Goal: Information Seeking & Learning: Check status

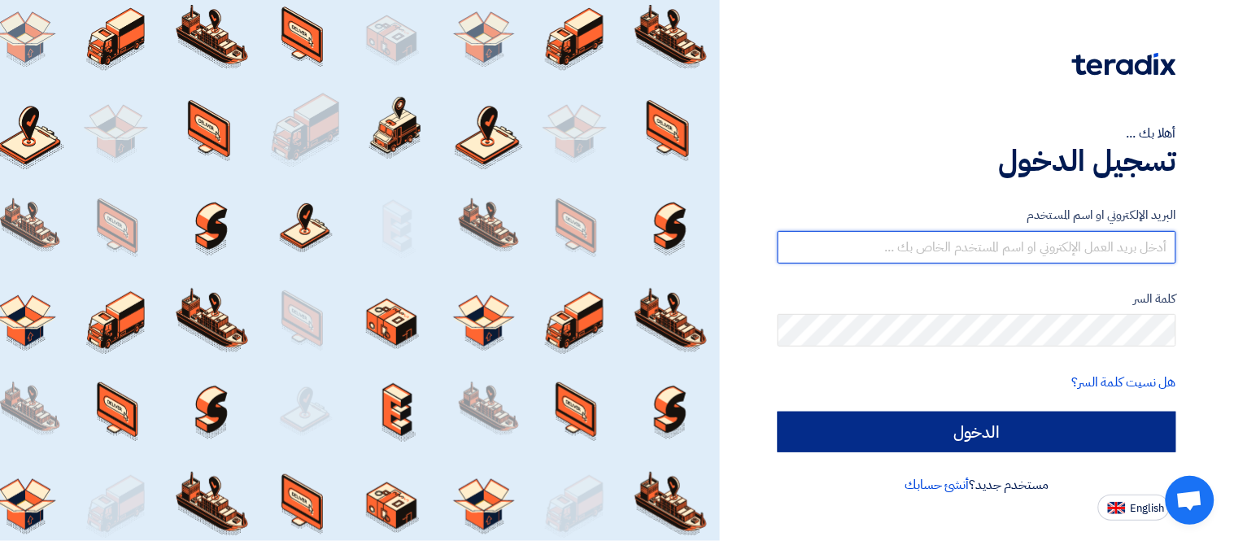
type input "[PERSON_NAME][EMAIL_ADDRESS][DOMAIN_NAME]"
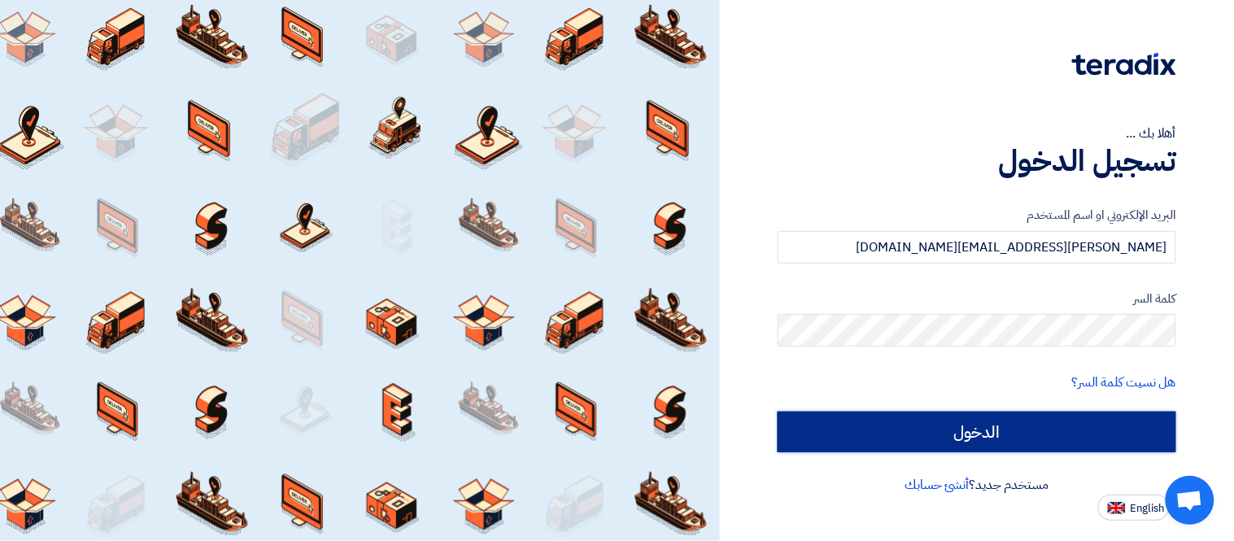
click at [1028, 425] on input "الدخول" at bounding box center [977, 432] width 399 height 41
type input "Sign in"
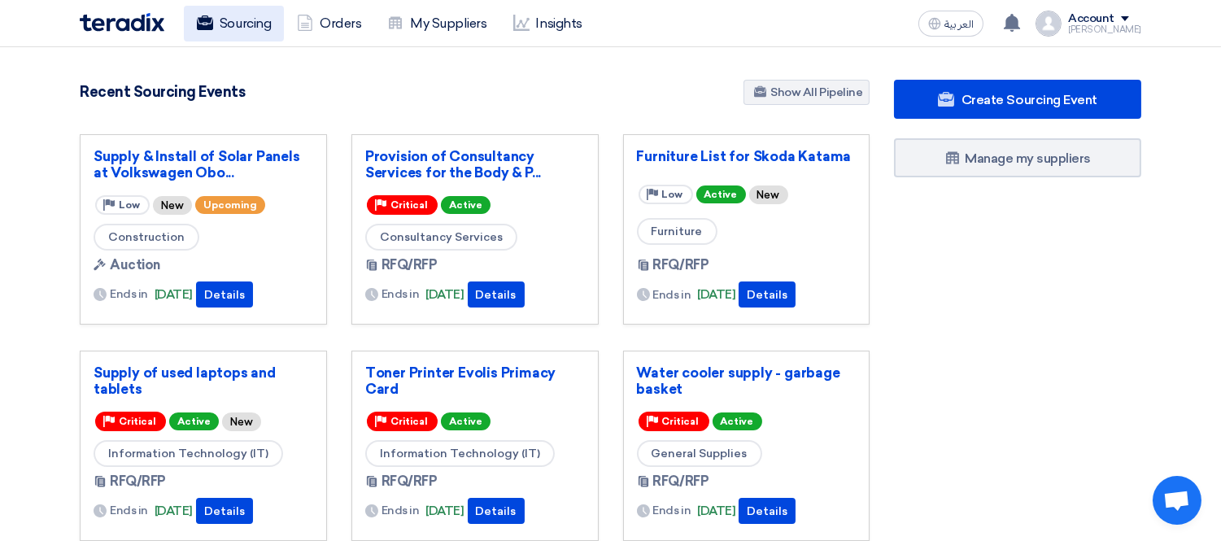
click at [231, 36] on link "Sourcing" at bounding box center [234, 24] width 100 height 36
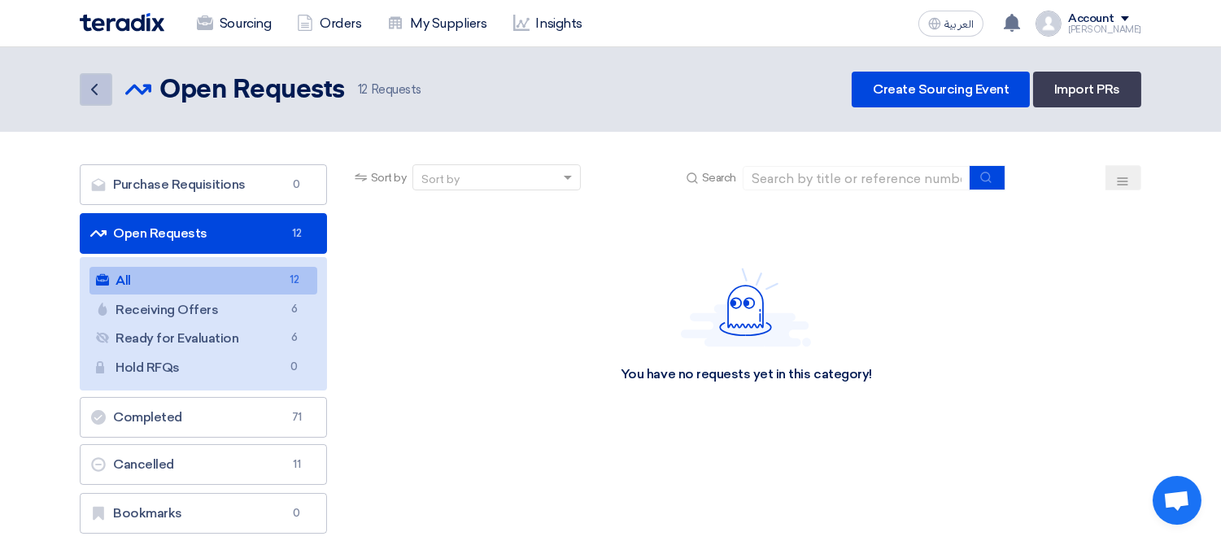
click at [98, 98] on link "Back" at bounding box center [96, 89] width 33 height 33
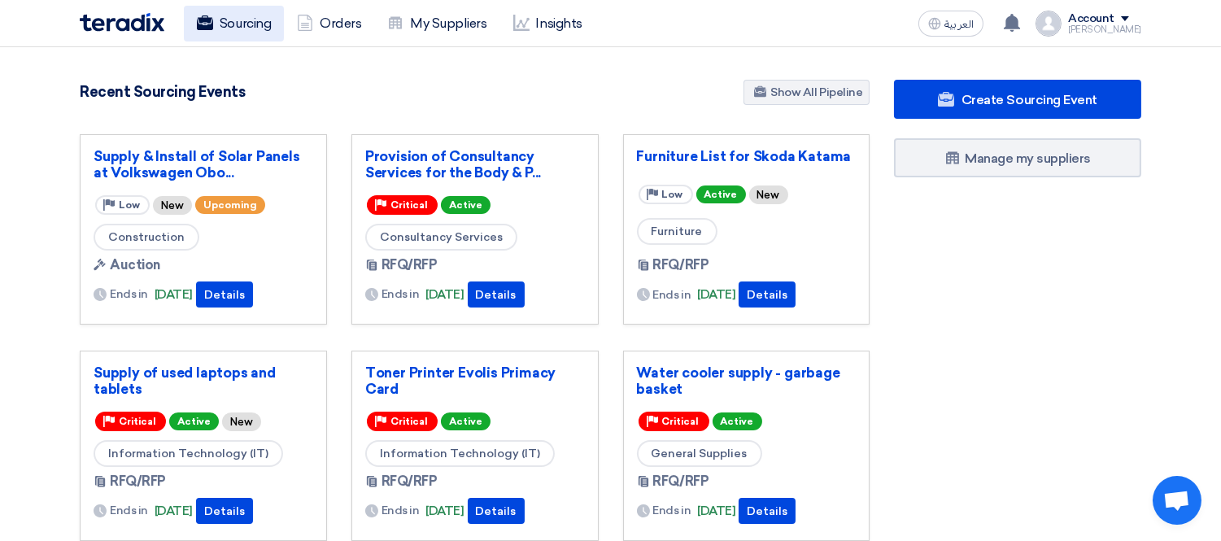
click at [248, 17] on link "Sourcing" at bounding box center [234, 24] width 100 height 36
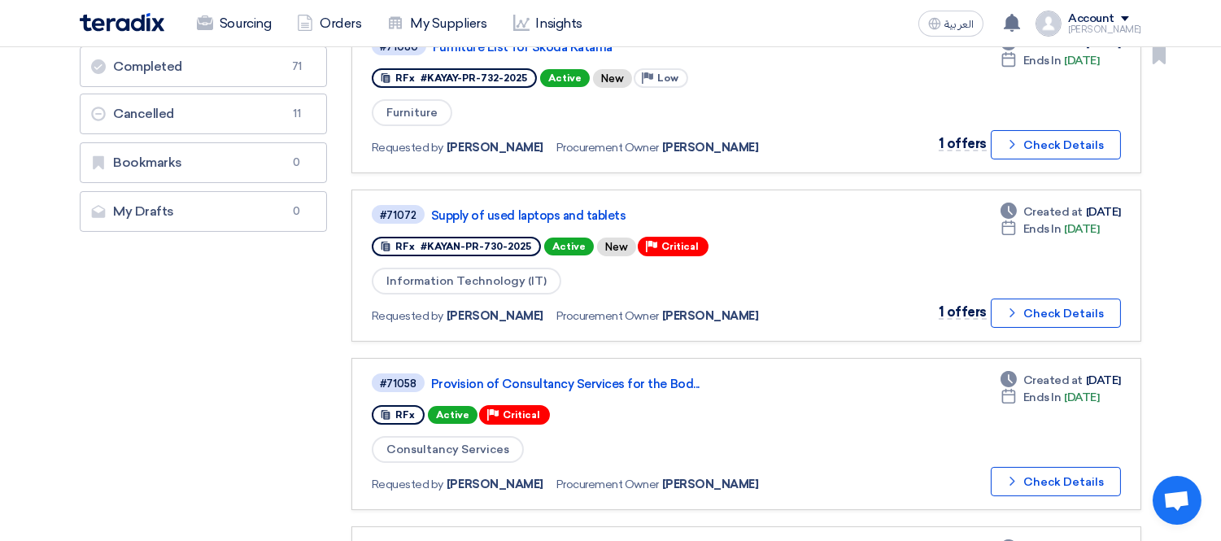
scroll to position [361, 0]
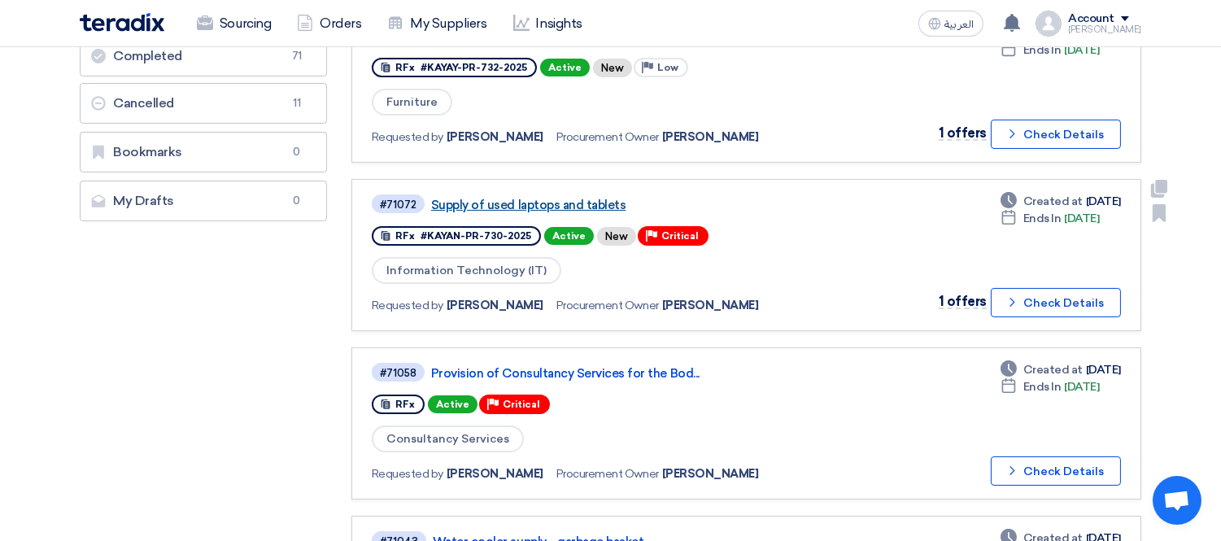
click at [505, 198] on link "Supply of used laptops and tablets" at bounding box center [634, 205] width 407 height 15
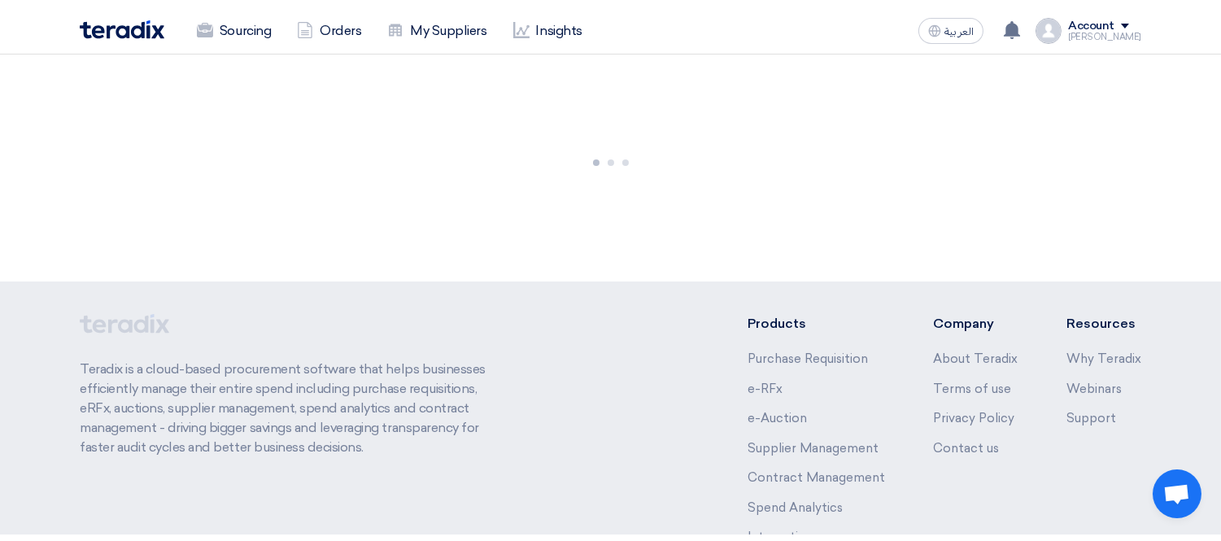
scroll to position [0, 0]
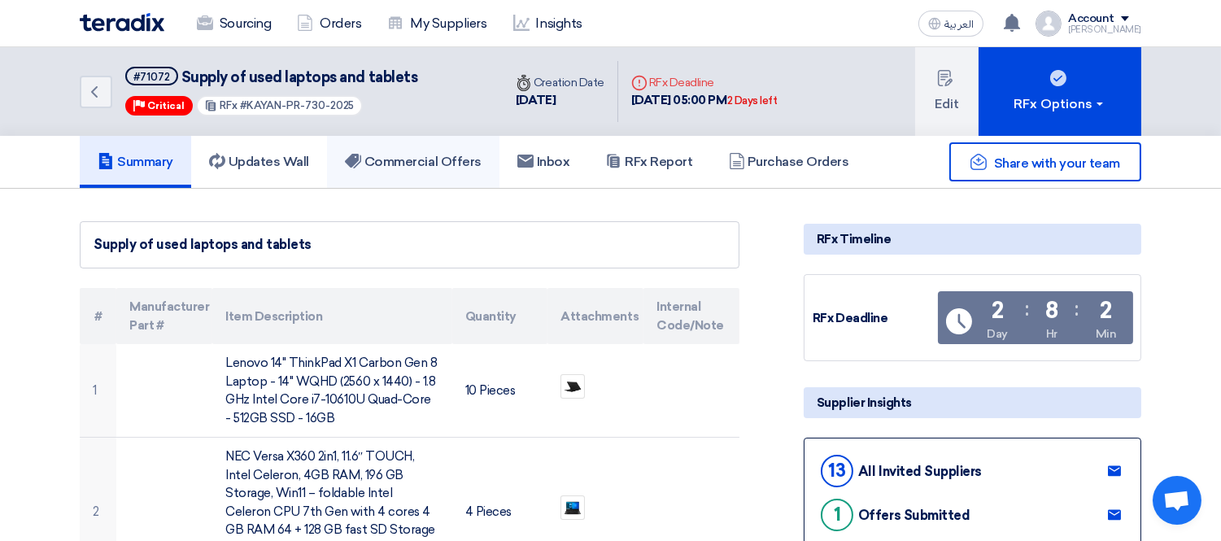
click at [420, 146] on link "Commercial Offers" at bounding box center [413, 162] width 172 height 52
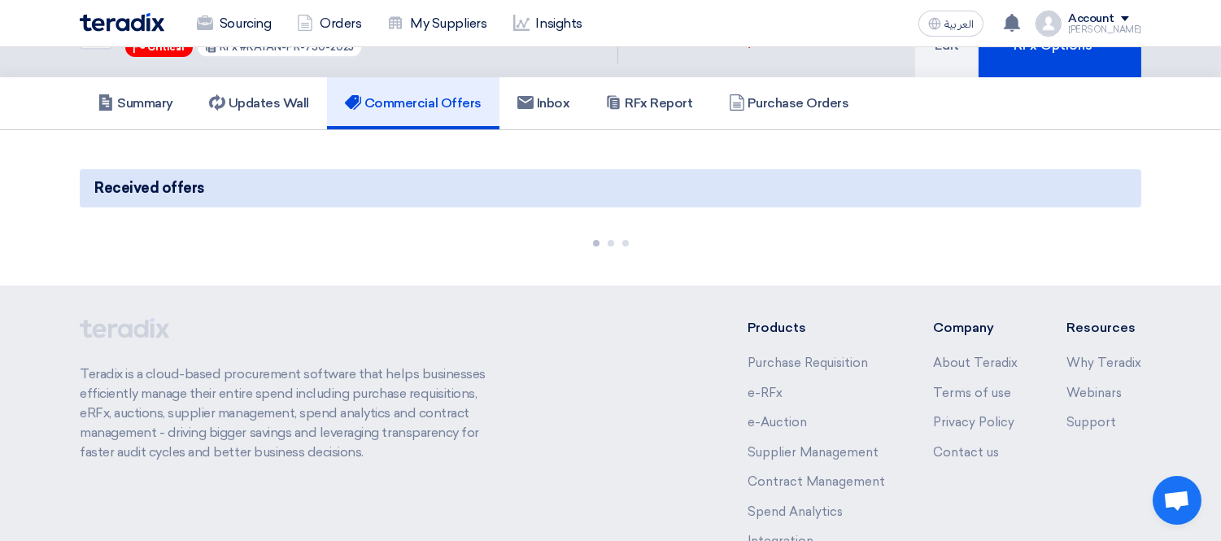
scroll to position [90, 0]
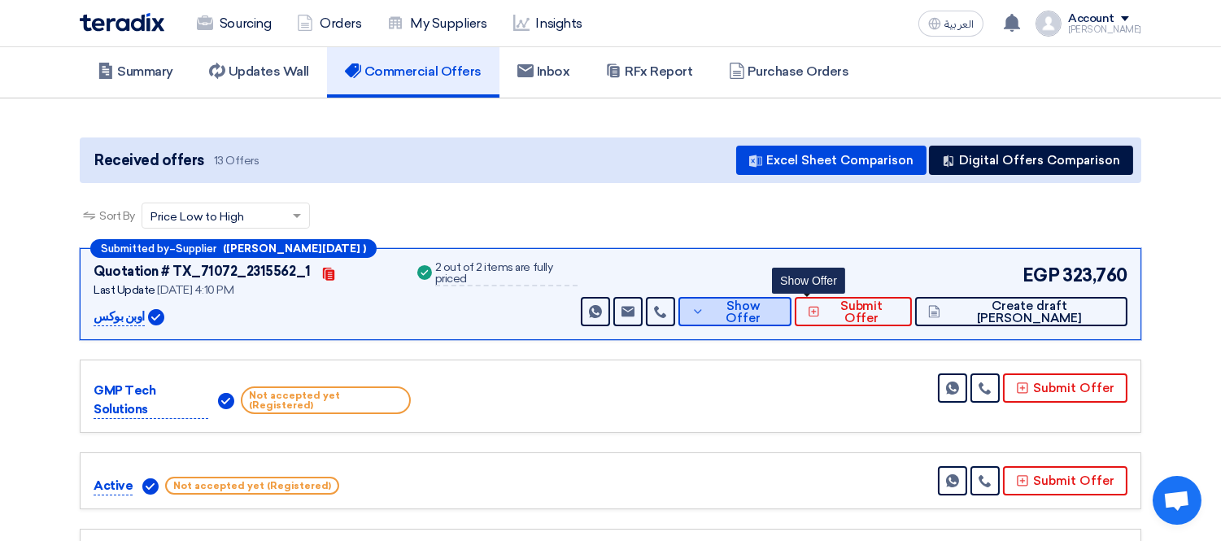
click at [779, 313] on span "Show Offer" at bounding box center [744, 312] width 71 height 24
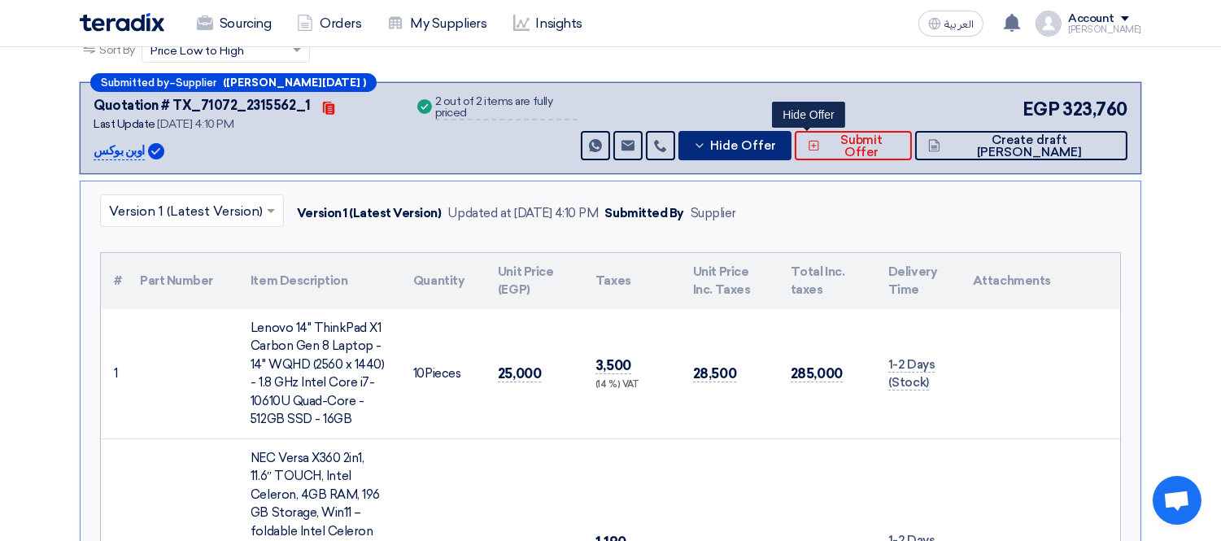
scroll to position [271, 0]
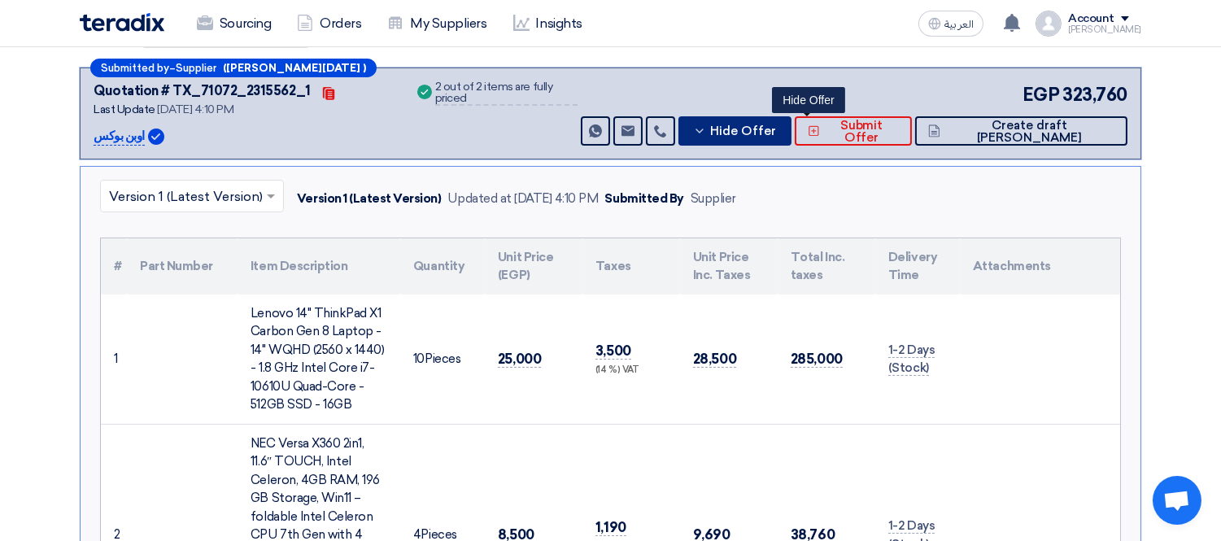
click at [784, 129] on button "Hide Offer" at bounding box center [735, 130] width 113 height 29
